Goal: Information Seeking & Learning: Find specific fact

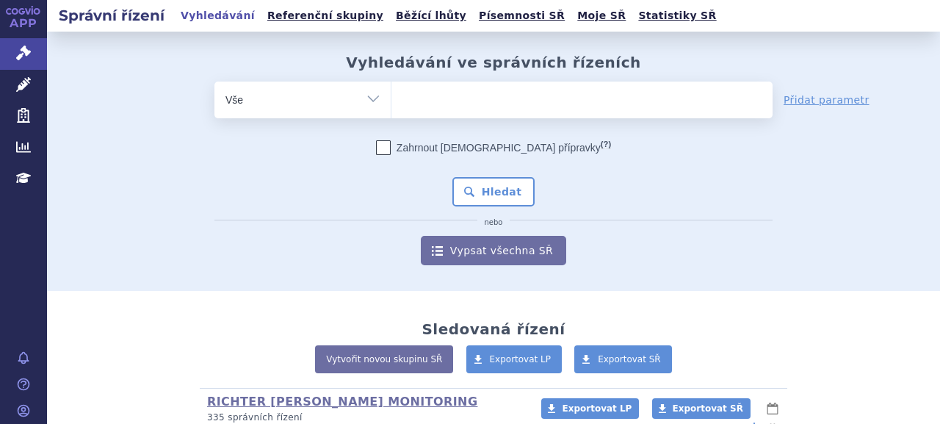
click at [536, 98] on ul at bounding box center [581, 97] width 381 height 31
click at [391, 98] on select at bounding box center [391, 99] width 1 height 37
paste input "SUKLS146699/2023"
type input "SUKLS146699/2023"
select select "SUKLS146699/2023"
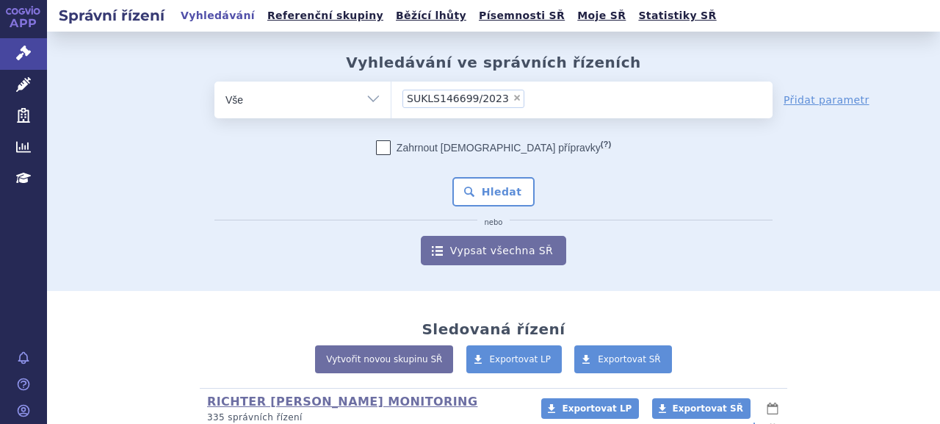
click at [473, 209] on div "Zahrnout bratrské přípravky (?) Hledat nebo Vypsat všechna SŘ" at bounding box center [493, 202] width 558 height 125
click at [480, 199] on button "Hledat" at bounding box center [493, 191] width 83 height 29
click at [568, 87] on ul at bounding box center [581, 97] width 381 height 31
click at [391, 87] on select at bounding box center [391, 99] width 1 height 37
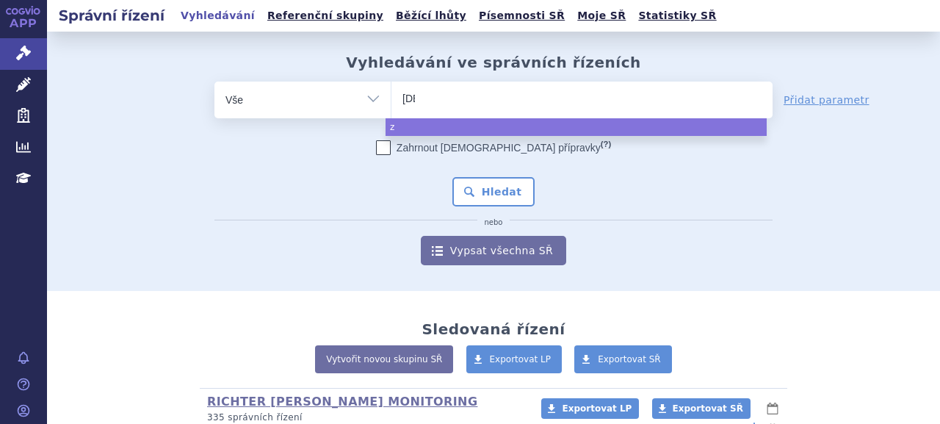
type input "zeno"
type input "zenon n"
type input "zenon neo"
select select "zenon neo"
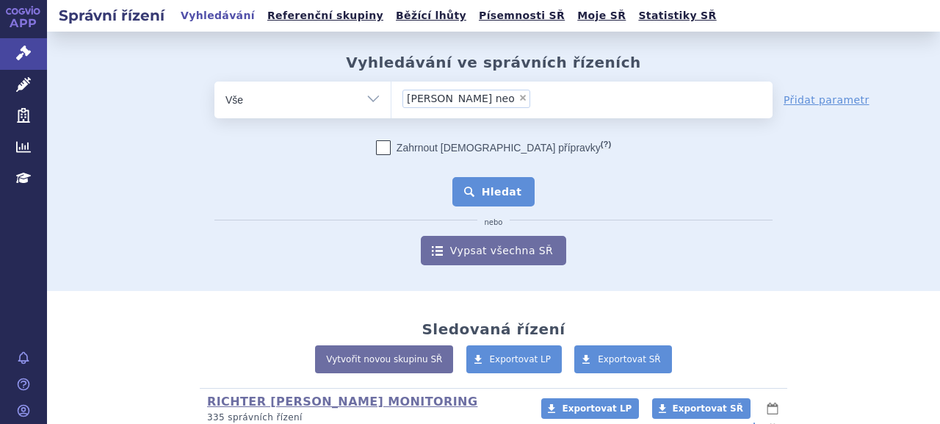
click at [494, 182] on button "Hledat" at bounding box center [493, 191] width 83 height 29
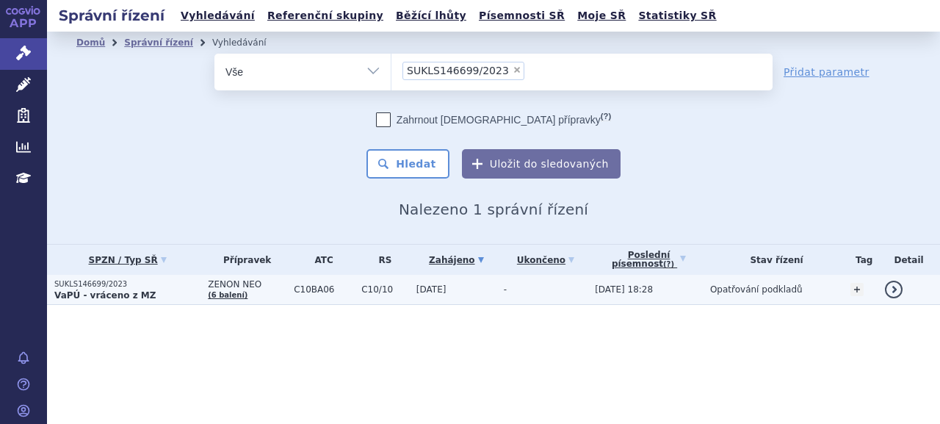
click at [94, 290] on strong "VaPÚ - vráceno z MZ" at bounding box center [104, 295] width 101 height 10
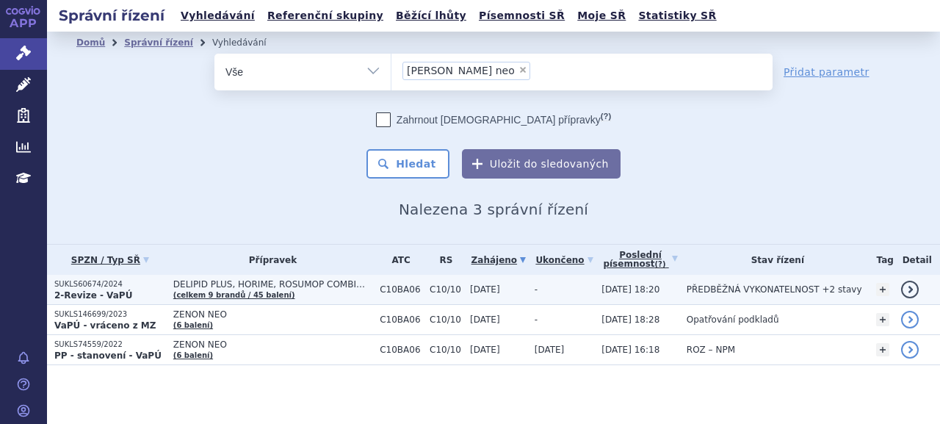
click at [109, 284] on p "SUKLS60674/2024" at bounding box center [110, 284] width 112 height 10
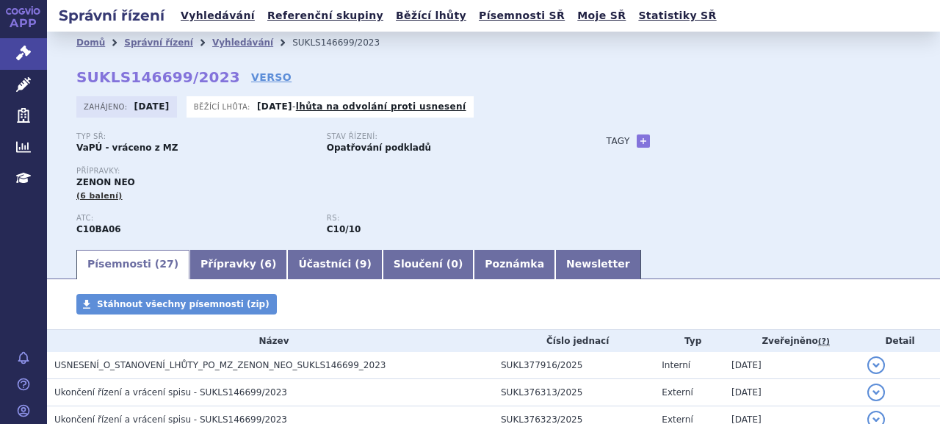
scroll to position [73, 0]
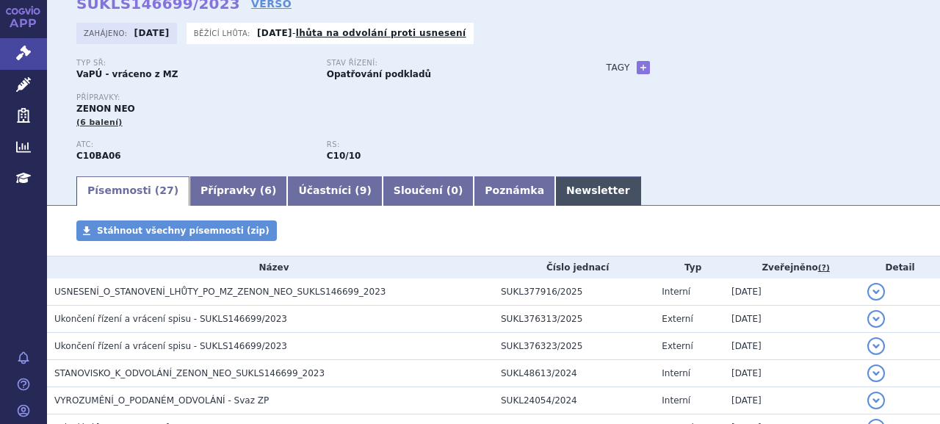
click at [555, 186] on link "Newsletter" at bounding box center [598, 190] width 86 height 29
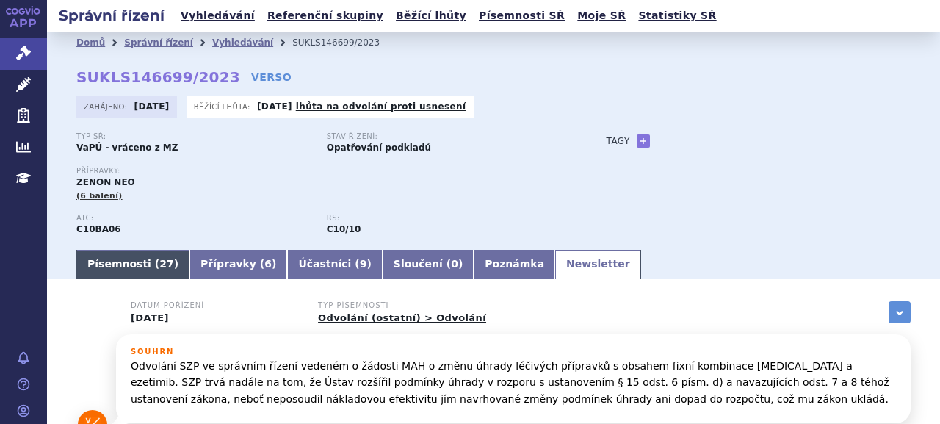
click at [134, 256] on link "Písemnosti ( 27 )" at bounding box center [132, 264] width 113 height 29
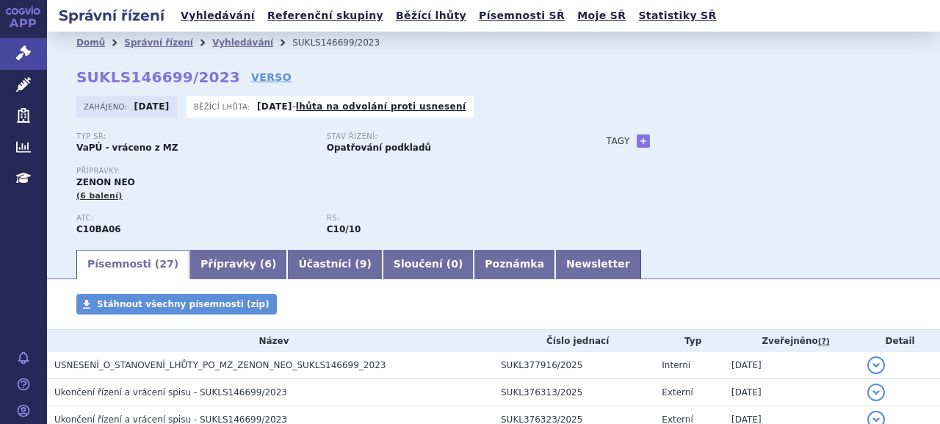
scroll to position [147, 0]
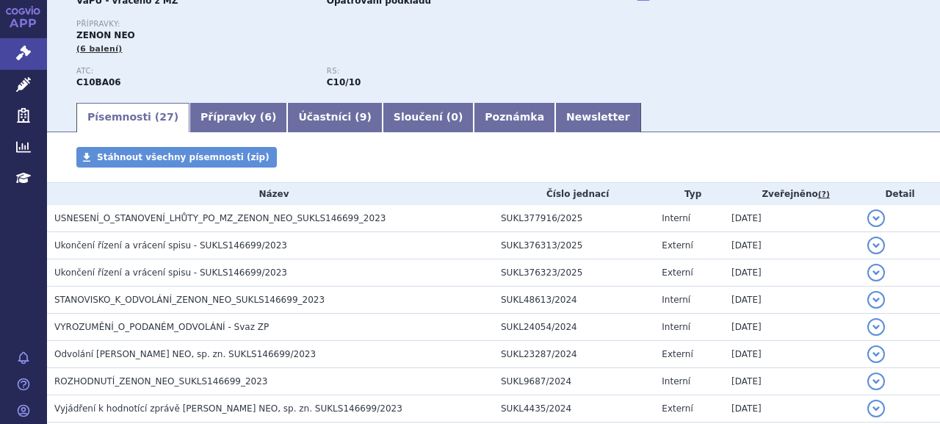
click at [621, 106] on ul "Písemnosti ( 27 ) Přípravky ( 6 ) Účastníci ( 9 ) Sloučení ( 0 ) Poznámka Newsl…" at bounding box center [493, 116] width 834 height 31
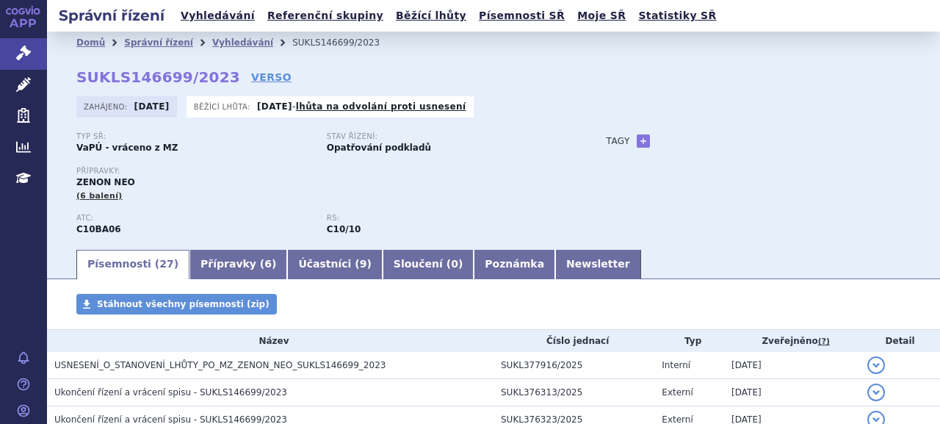
scroll to position [0, 0]
drag, startPoint x: 95, startPoint y: 79, endPoint x: 212, endPoint y: 80, distance: 116.0
click at [212, 80] on div "Domů Správní řízení Vyhledávání SUKLS146699/2023 SUKLS146699/2023 VERSO Zahájen…" at bounding box center [493, 151] width 893 height 194
copy strong "SUKLS146699/2023"
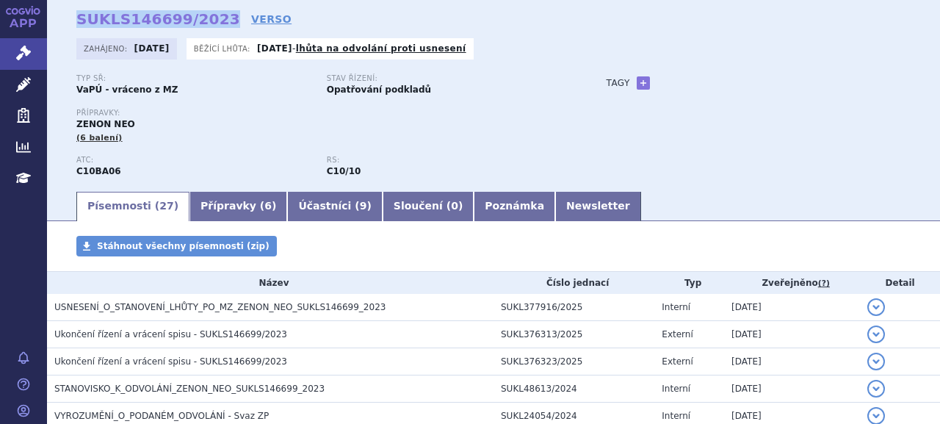
scroll to position [147, 0]
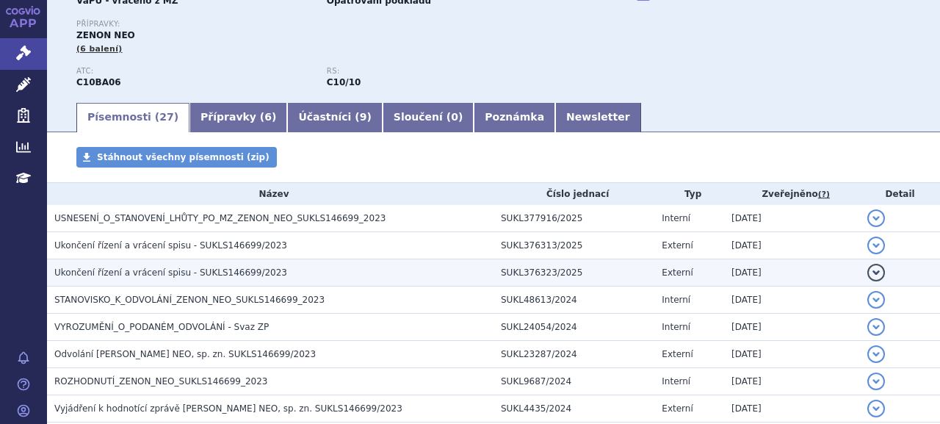
click at [203, 272] on span "Ukončení řízení a vrácení spisu - SUKLS146699/2023" at bounding box center [170, 272] width 233 height 10
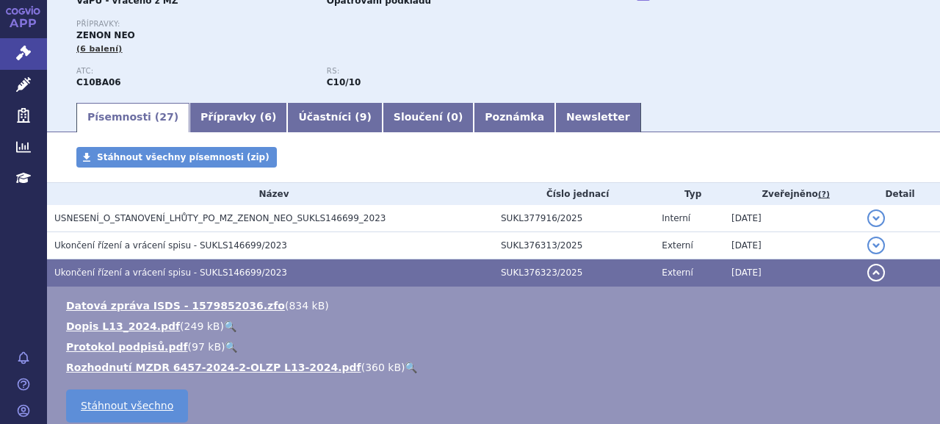
scroll to position [294, 0]
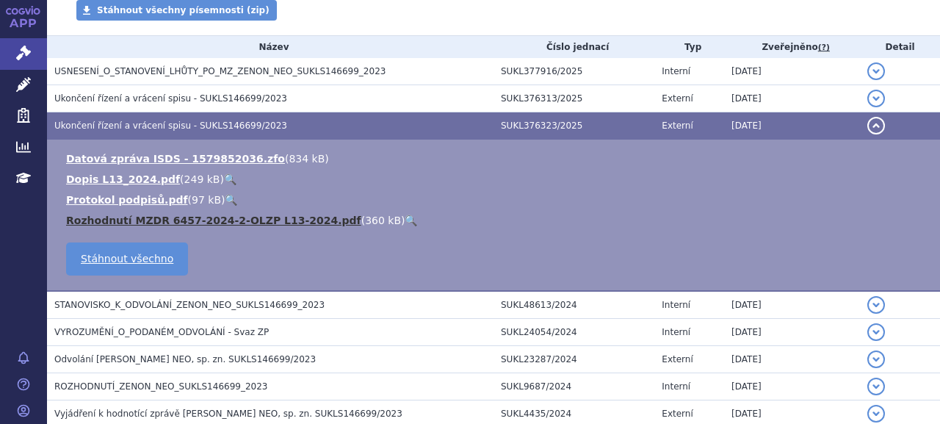
click at [139, 225] on link "Rozhodnutí MZDR 6457-2024-2-OLZP L13-2024.pdf" at bounding box center [213, 220] width 295 height 12
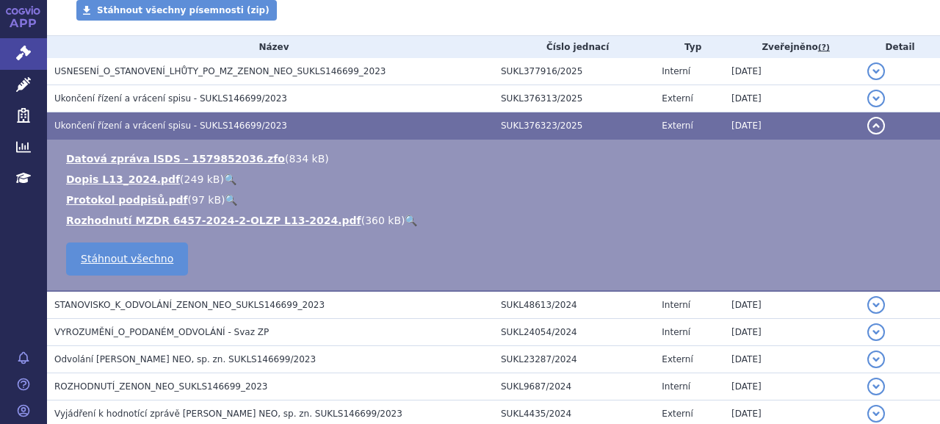
click at [926, 140] on td "Datová zpráva ISDS - 1579852036.zfo ( 834 kB ) Dopis L13_2024.pdf ( 249 kB ) 🔍 …" at bounding box center [493, 216] width 893 height 152
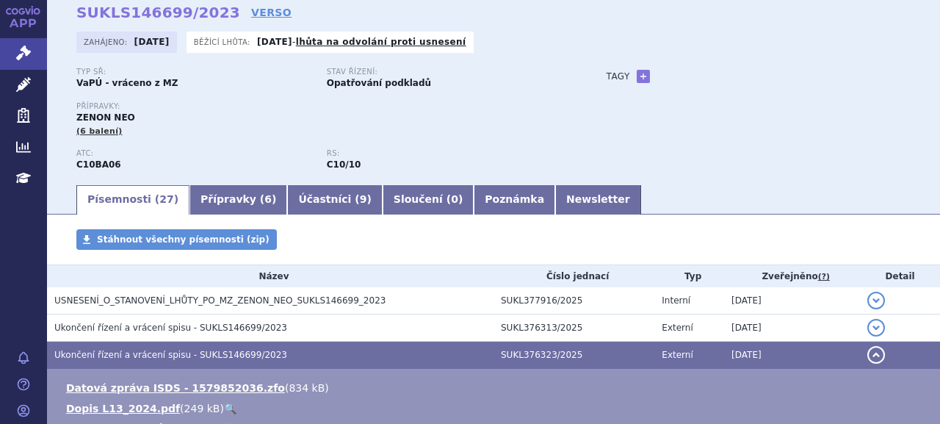
scroll to position [16, 0]
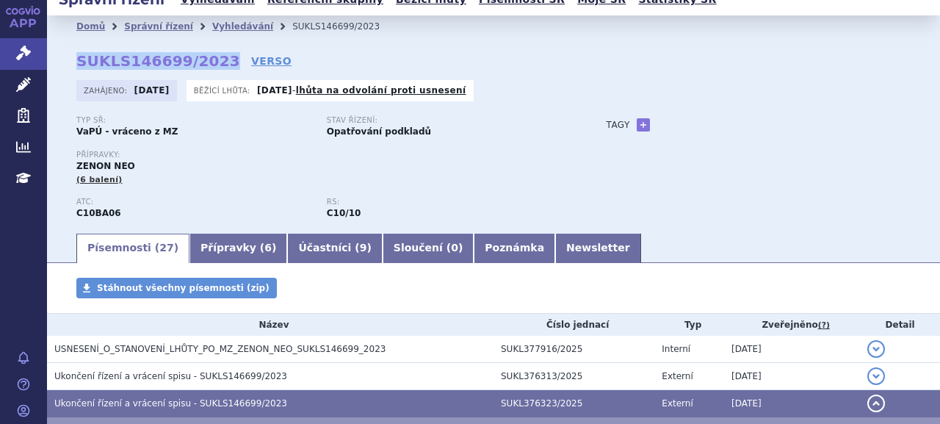
drag, startPoint x: 73, startPoint y: 60, endPoint x: 211, endPoint y: 62, distance: 137.4
click at [211, 62] on div "Domů Správní řízení Vyhledávání SUKLS146699/2023 SUKLS146699/2023 VERSO Zahájen…" at bounding box center [493, 134] width 893 height 194
copy strong "SUKLS146699/2023"
drag, startPoint x: 74, startPoint y: 131, endPoint x: 166, endPoint y: 134, distance: 91.8
click at [166, 134] on div "Domů Správní řízení Vyhledávání SUKLS146699/2023 SUKLS146699/2023 VERSO Zahájen…" at bounding box center [493, 134] width 893 height 194
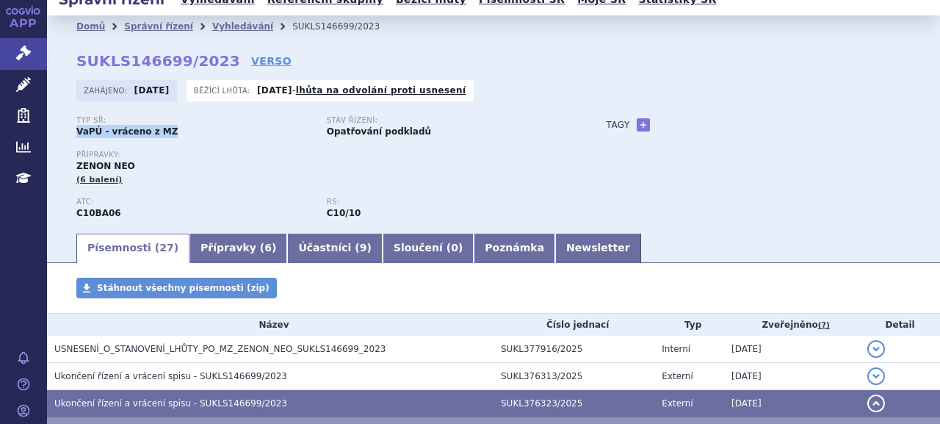
copy strong "VaPÚ - vráceno z MZ"
drag, startPoint x: 110, startPoint y: 164, endPoint x: 126, endPoint y: 164, distance: 15.4
click at [126, 164] on span "ZENON NEO" at bounding box center [105, 166] width 59 height 10
copy span "ZENON NEO"
drag, startPoint x: 259, startPoint y: 90, endPoint x: 306, endPoint y: 87, distance: 47.1
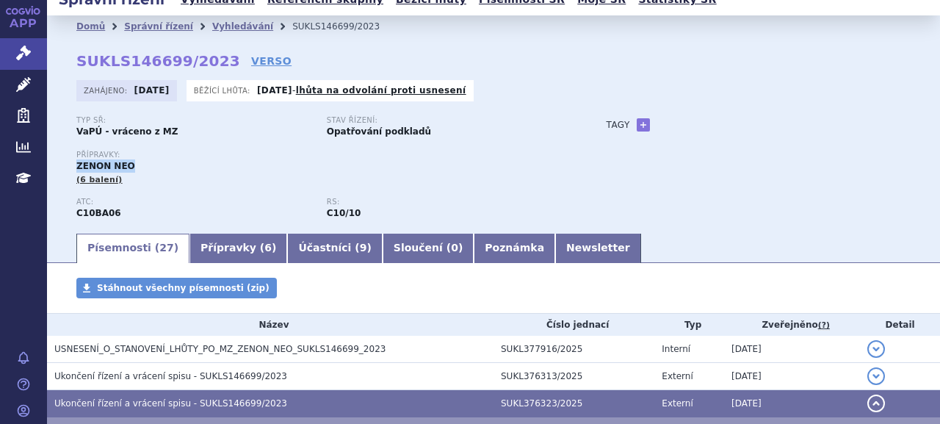
click at [292, 87] on strong "09.10.2025" at bounding box center [274, 90] width 35 height 10
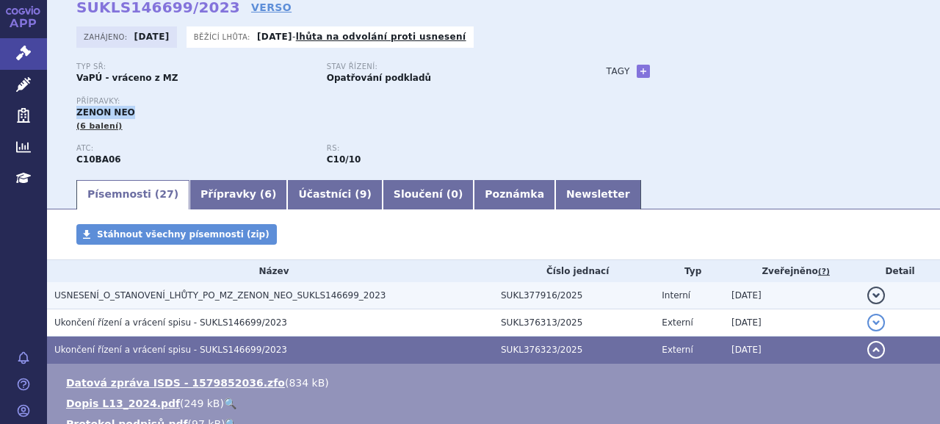
scroll to position [90, 0]
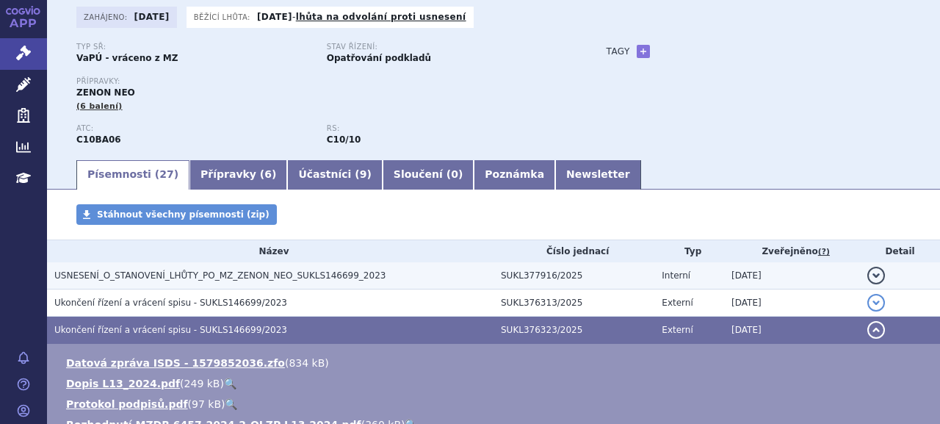
click at [168, 278] on span "USNESENÍ_O_STANOVENÍ_LHŮTY_PO_MZ_ZENON_NEO_SUKLS146699_2023" at bounding box center [219, 275] width 331 height 10
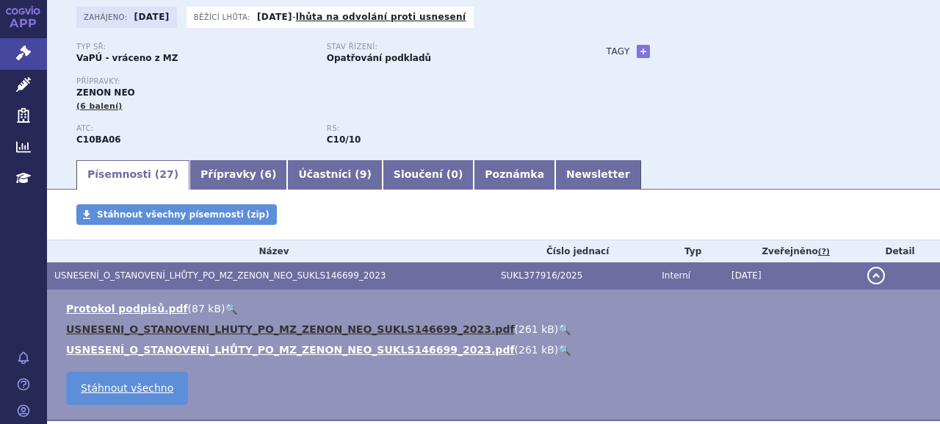
click at [223, 325] on link "USNESENI_O_STANOVENI_LHUTY_PO_MZ_ZENON_NEO_SUKLS146699_2023.pdf" at bounding box center [290, 329] width 449 height 12
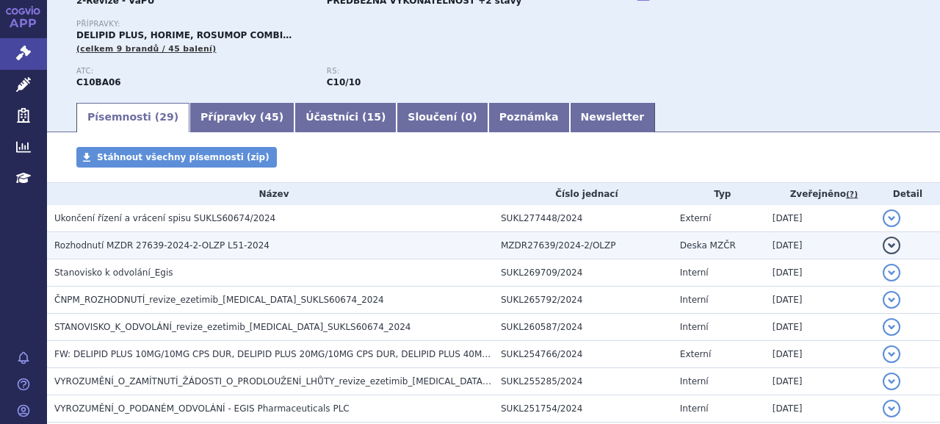
scroll to position [73, 0]
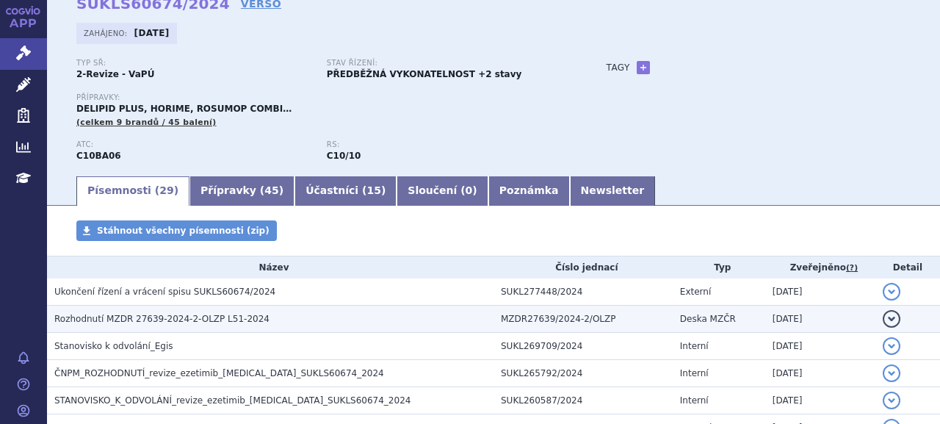
click at [113, 325] on h3 "Rozhodnutí MZDR 27639-2024-2-OLZP L51-2024" at bounding box center [273, 318] width 439 height 15
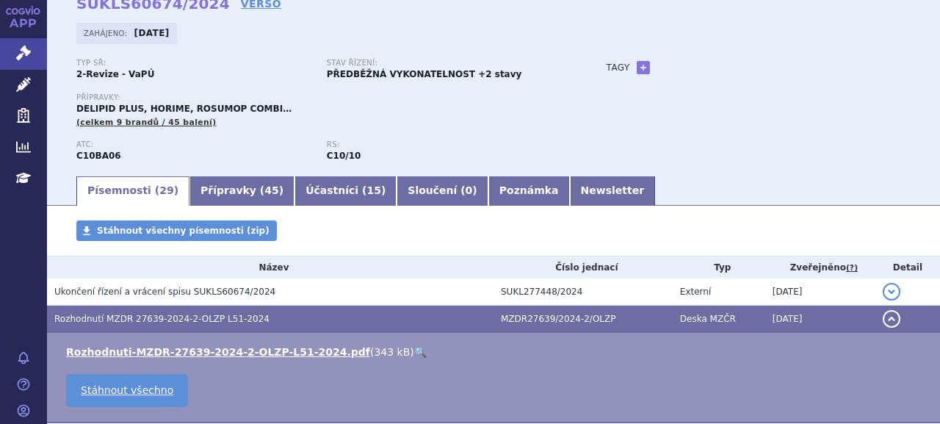
click at [134, 344] on li "Rozhodnuti-MZDR-27639-2024-2-OLZP-L51-2024.pdf ( 343 kB ) 🔍" at bounding box center [495, 351] width 859 height 15
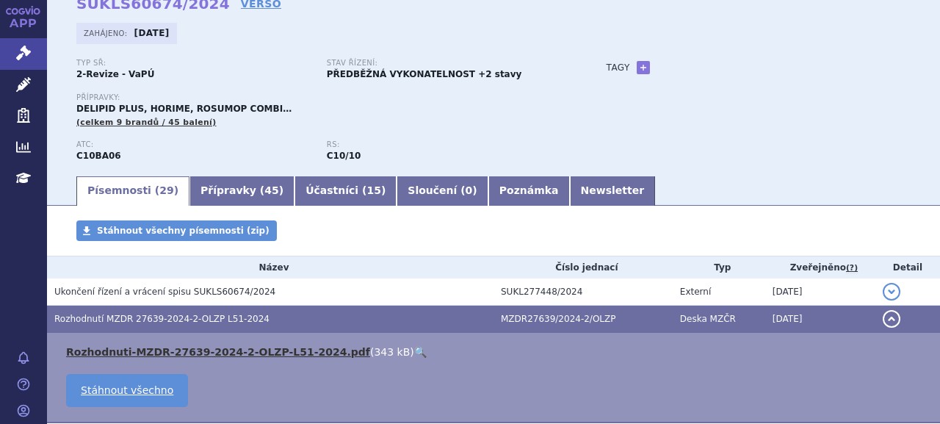
click at [137, 350] on link "Rozhodnuti-MZDR-27639-2024-2-OLZP-L51-2024.pdf" at bounding box center [218, 352] width 304 height 12
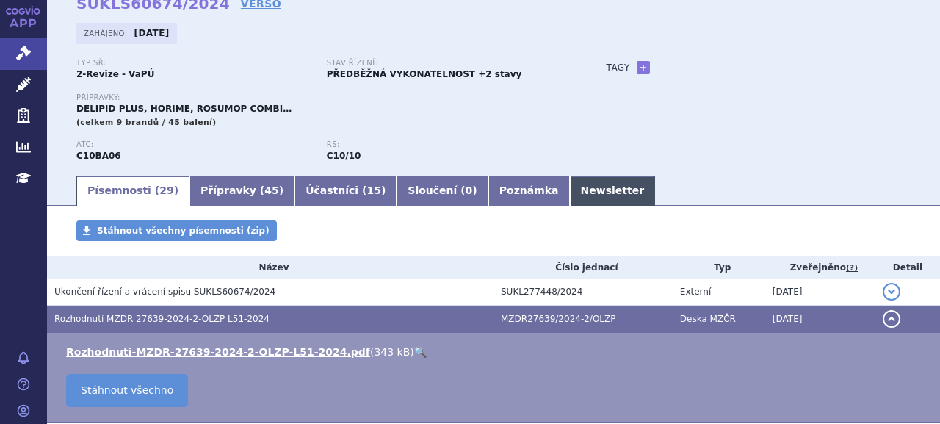
click at [570, 188] on link "Newsletter" at bounding box center [613, 190] width 86 height 29
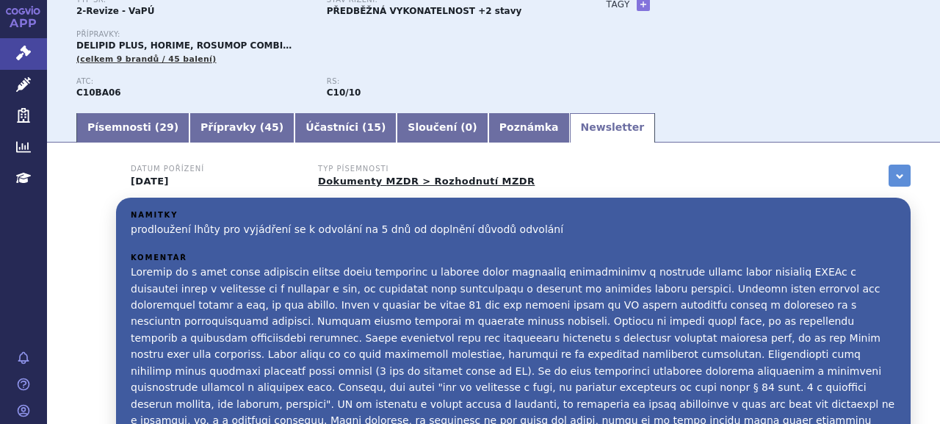
scroll to position [220, 0]
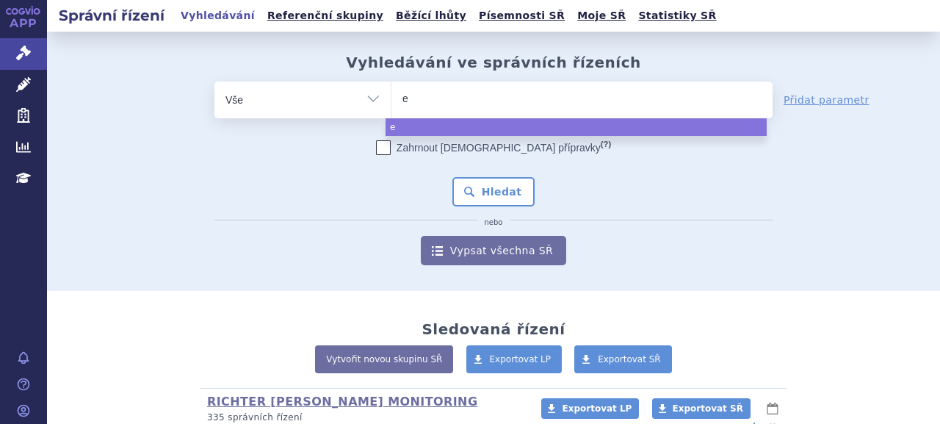
select select
type input "evr"
type input "evrys"
type input "[MEDICAL_DATA]"
select select "[MEDICAL_DATA]"
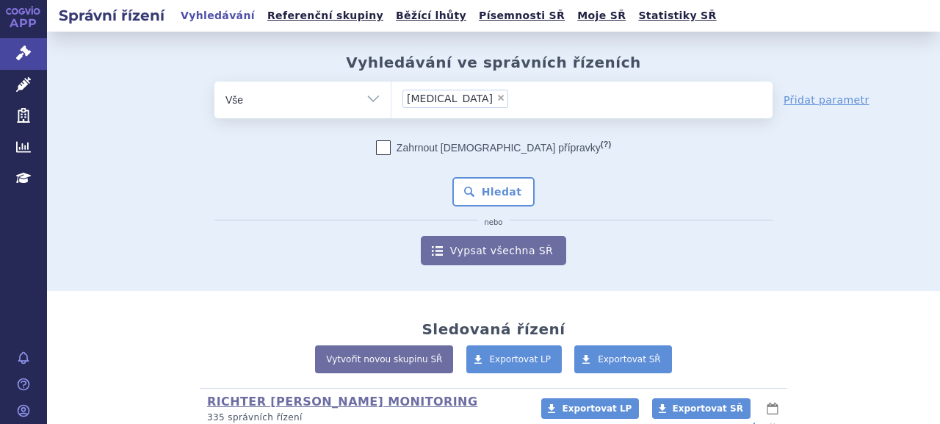
click at [518, 208] on div "Zahrnout [DEMOGRAPHIC_DATA] přípravky (?) Hledat nebo Vypsat všechna SŘ" at bounding box center [493, 202] width 558 height 125
click at [499, 194] on button "Hledat" at bounding box center [493, 191] width 83 height 29
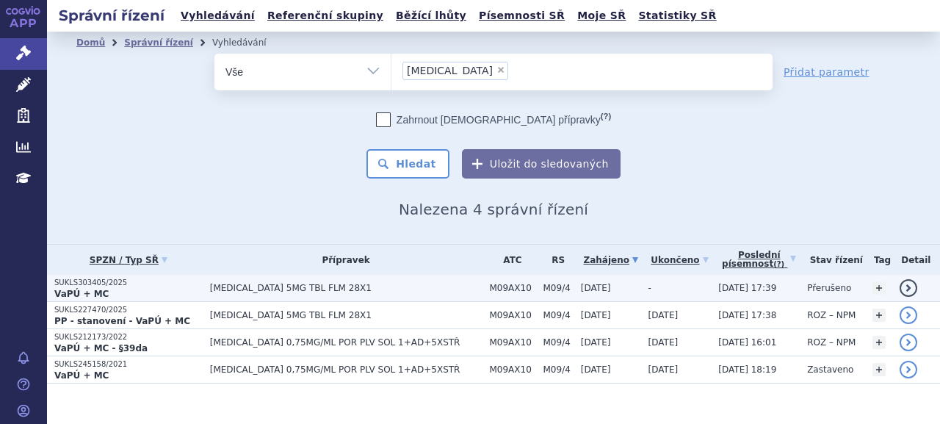
drag, startPoint x: 0, startPoint y: 0, endPoint x: 133, endPoint y: 283, distance: 312.4
click at [133, 283] on p "SUKLS303405/2025" at bounding box center [128, 283] width 148 height 10
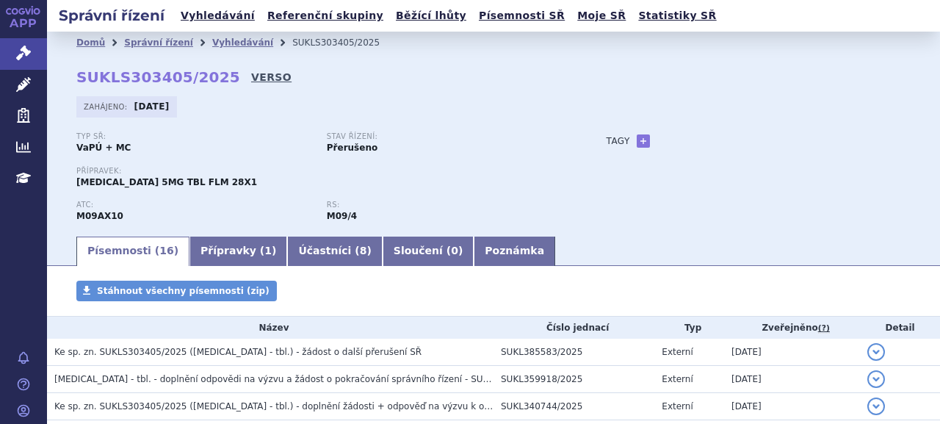
click at [251, 82] on link "VERSO" at bounding box center [271, 77] width 40 height 15
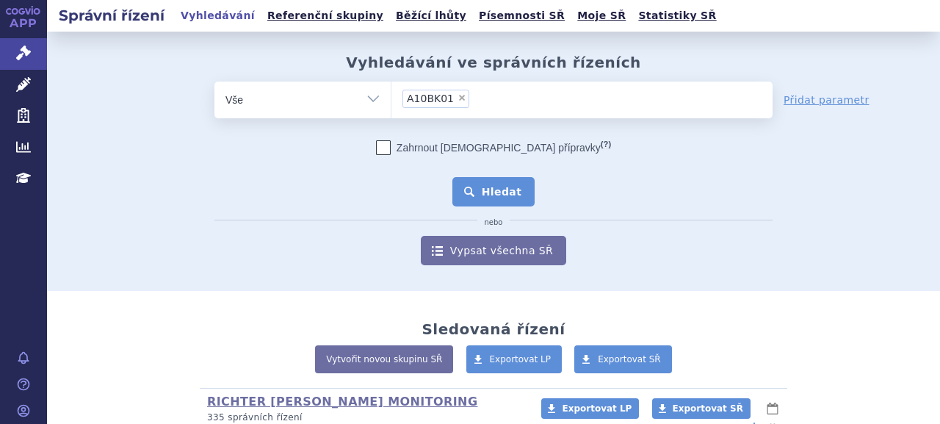
click at [501, 196] on button "Hledat" at bounding box center [493, 191] width 83 height 29
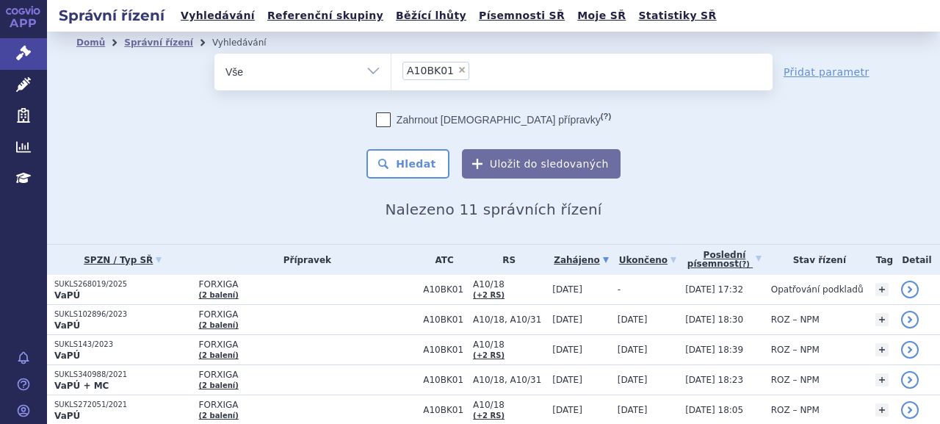
scroll to position [147, 0]
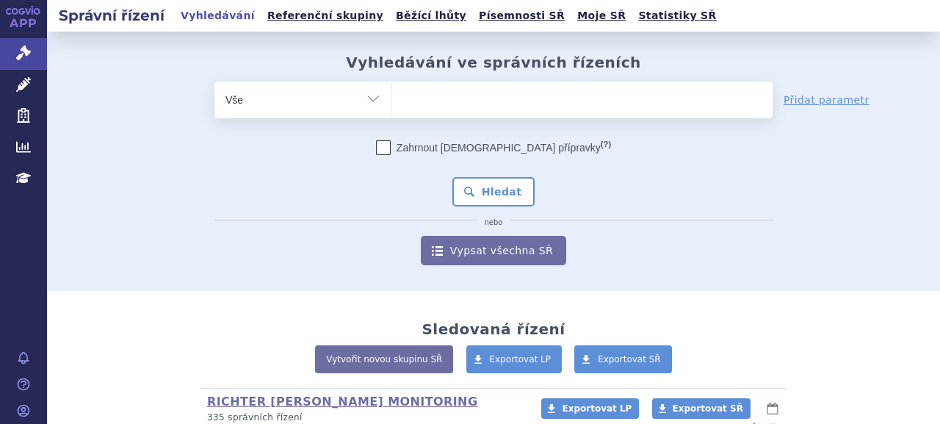
click at [511, 105] on ul at bounding box center [581, 97] width 381 height 31
click at [391, 105] on select at bounding box center [391, 99] width 1 height 37
type input "v"
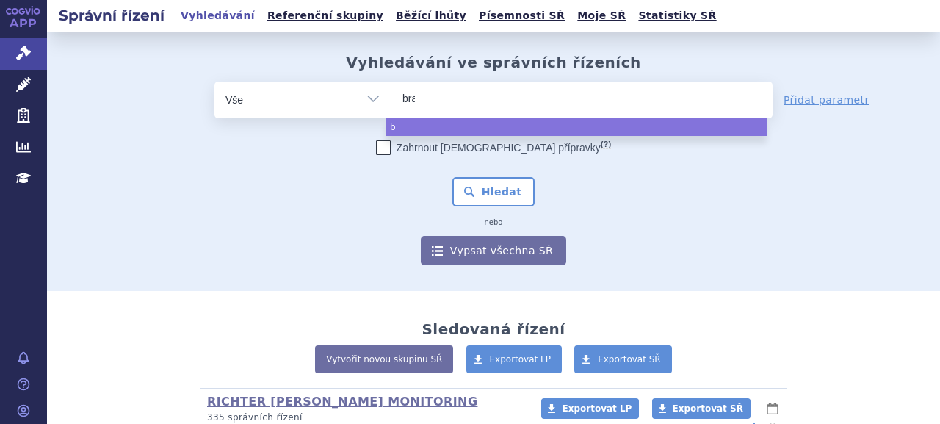
type input "braf"
type input "brafto"
type input "[MEDICAL_DATA]"
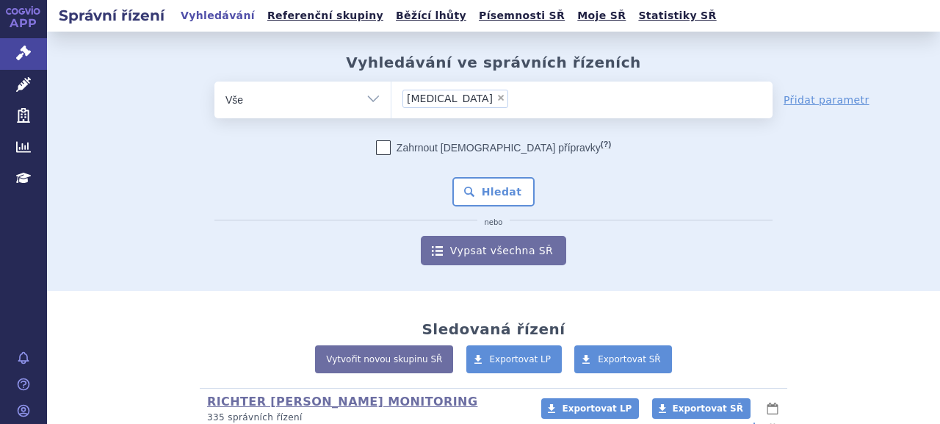
select select "[MEDICAL_DATA]"
click at [494, 220] on icon "nebo" at bounding box center [493, 222] width 33 height 9
click at [494, 206] on button "Hledat" at bounding box center [493, 191] width 83 height 29
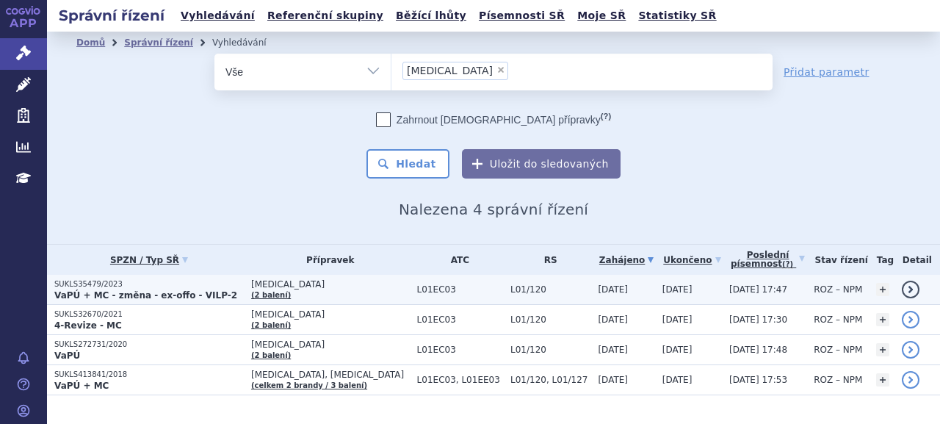
click at [94, 290] on strong "VaPÚ + MC - změna - ex-offo - VILP-2" at bounding box center [145, 295] width 183 height 10
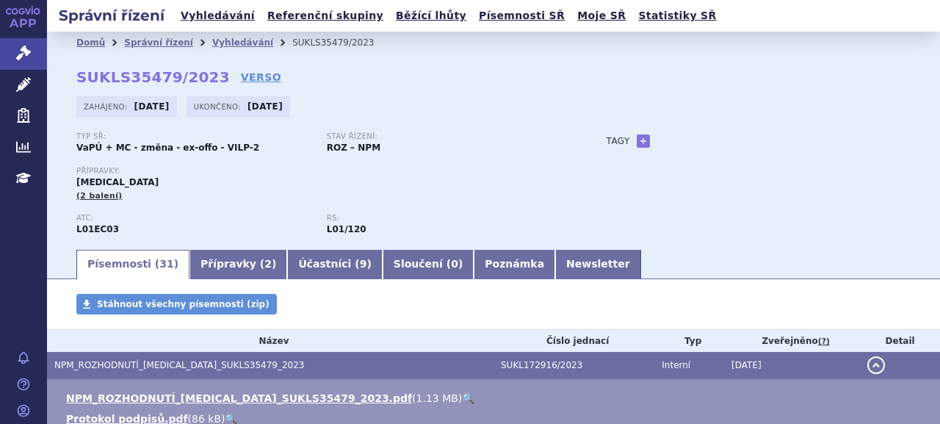
scroll to position [147, 0]
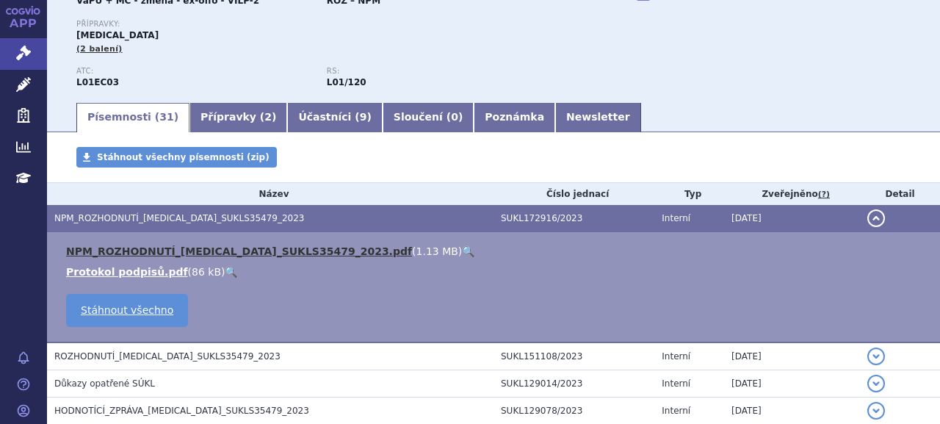
click at [218, 249] on link "NPM_ROZHODNUTÍ_BRAFTOVI_SUKLS35479_2023.pdf" at bounding box center [239, 251] width 346 height 12
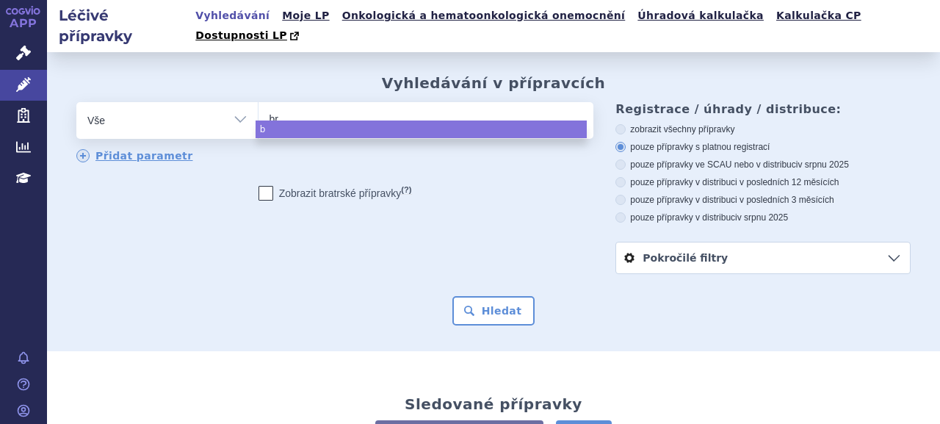
type input "bra"
type input "braft"
type input "braftovi"
select select "[MEDICAL_DATA]"
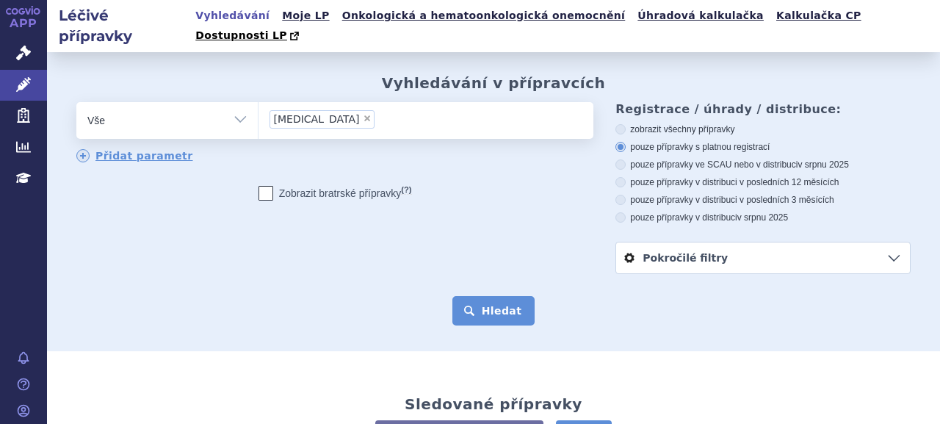
click at [499, 297] on button "Hledat" at bounding box center [493, 310] width 83 height 29
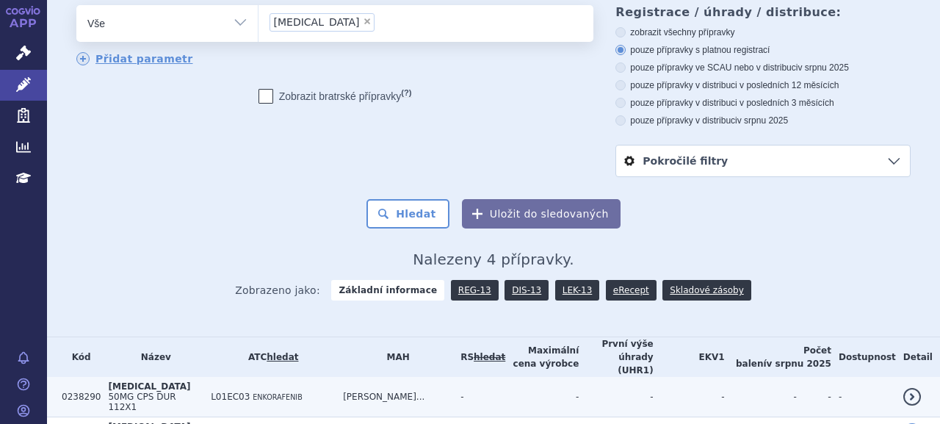
scroll to position [195, 0]
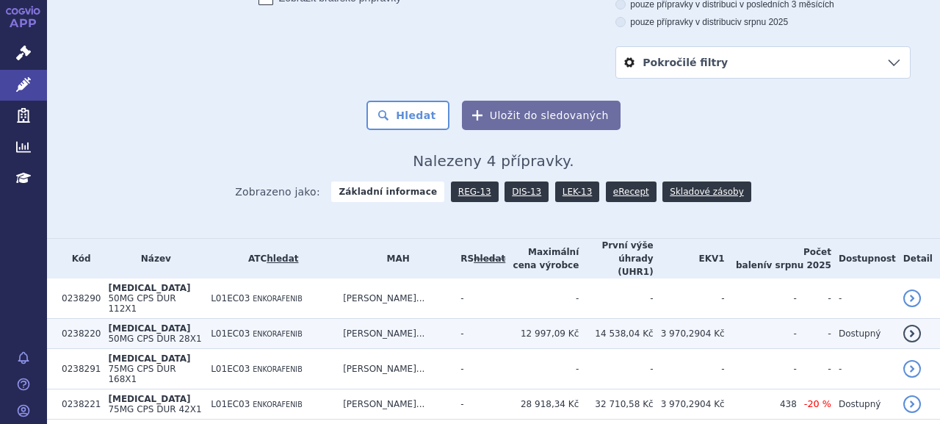
click at [129, 333] on span "50MG CPS DUR 28X1" at bounding box center [154, 338] width 93 height 10
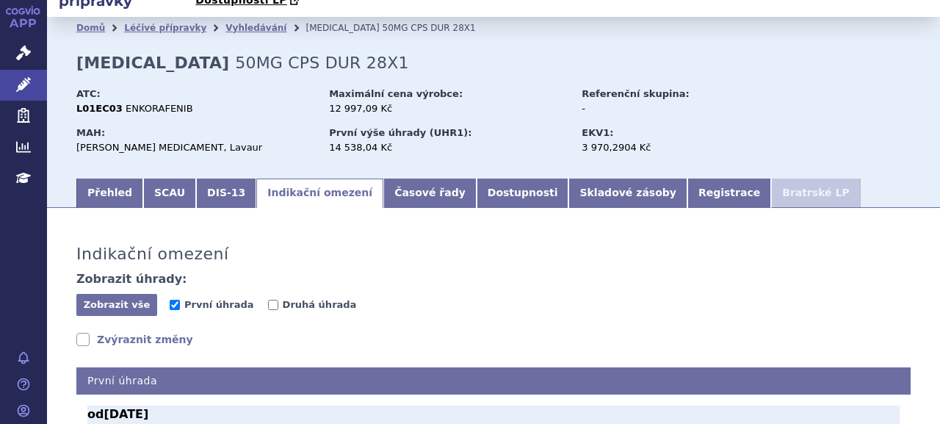
scroll to position [31, 0]
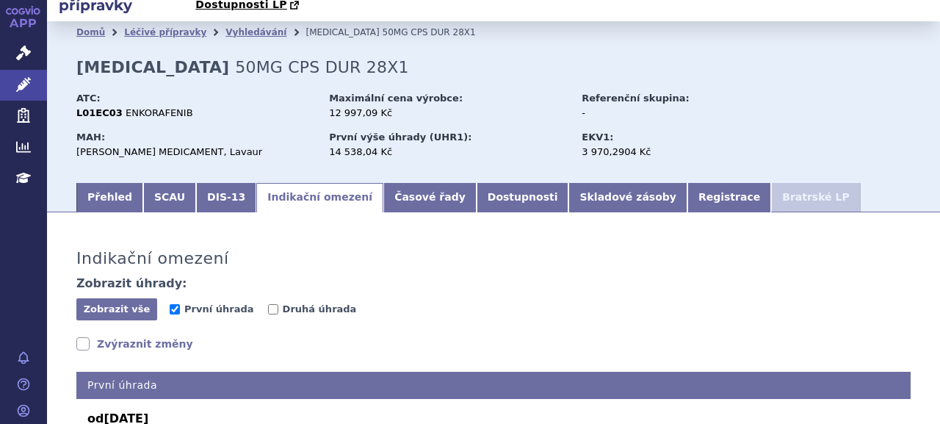
click at [147, 336] on link "Zvýraznit změny" at bounding box center [134, 343] width 117 height 15
click at [283, 303] on span "Druhá úhrada" at bounding box center [320, 308] width 74 height 11
click at [278, 304] on input "Druhá úhrada" at bounding box center [273, 309] width 10 height 10
checkbox input "true"
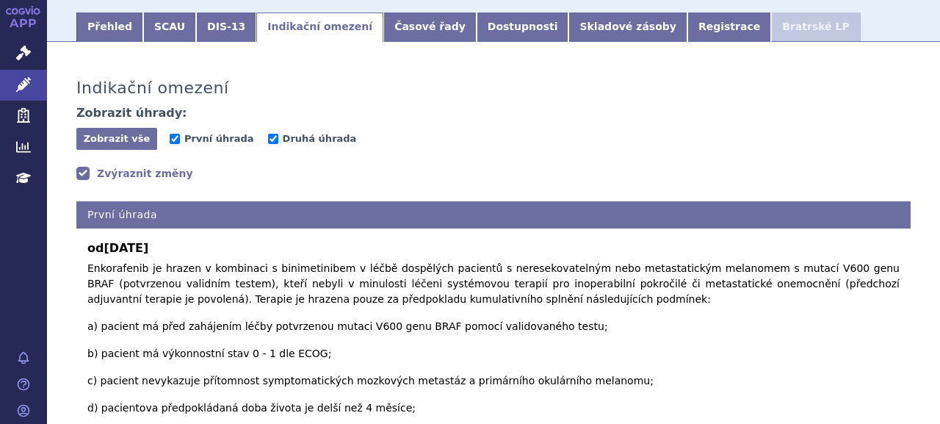
scroll to position [251, 0]
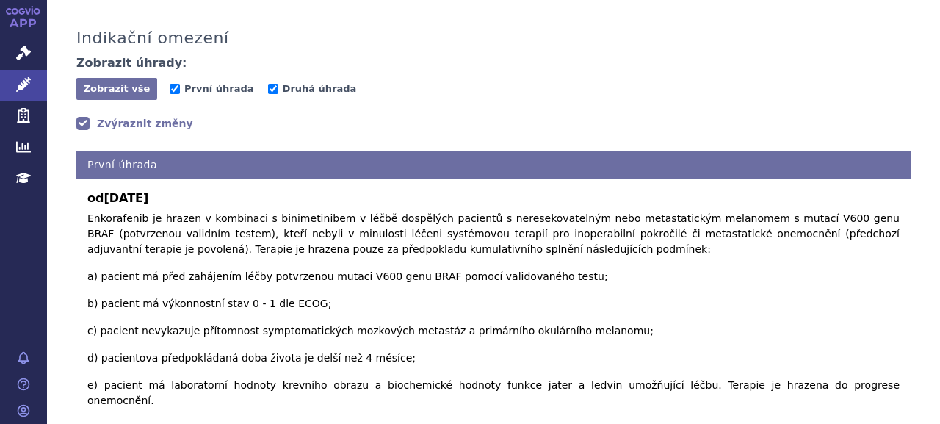
click at [138, 116] on link "Zvýraznit změny" at bounding box center [134, 123] width 117 height 15
